Goal: Navigation & Orientation: Find specific page/section

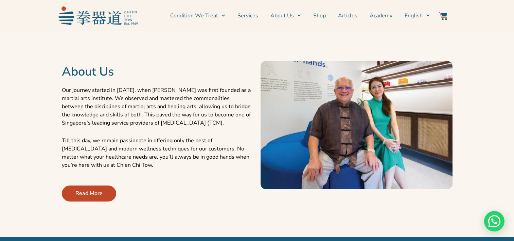
scroll to position [238, 0]
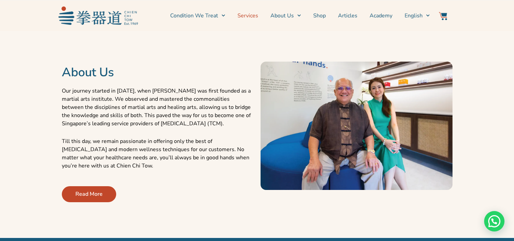
click at [258, 19] on link "Services" at bounding box center [248, 15] width 21 height 17
click at [253, 16] on link "Services" at bounding box center [248, 15] width 21 height 17
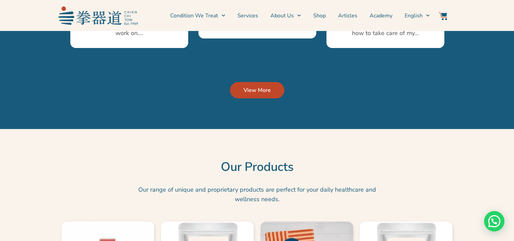
scroll to position [1601, 0]
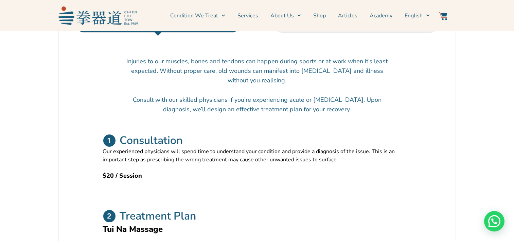
scroll to position [204, 0]
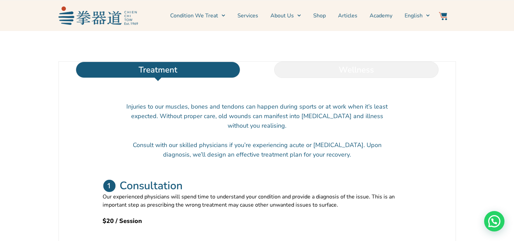
click at [357, 78] on li "Wellness" at bounding box center [356, 70] width 198 height 16
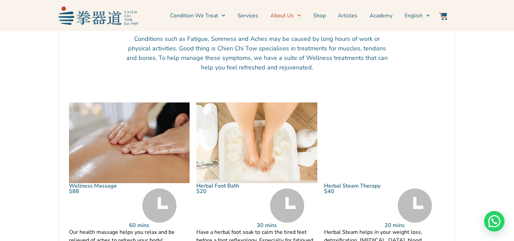
scroll to position [170, 0]
